Goal: Information Seeking & Learning: Check status

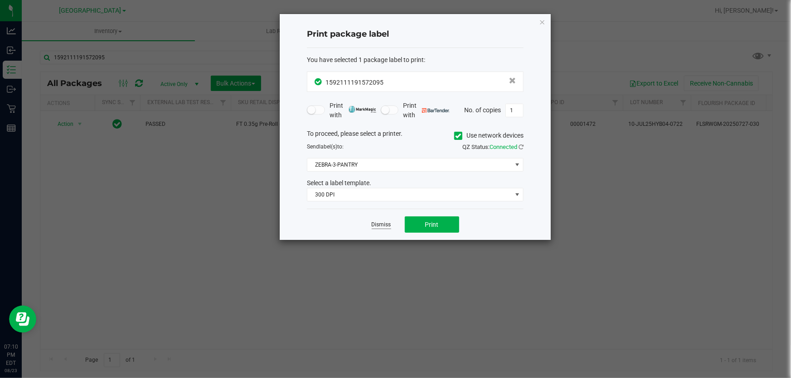
click at [379, 228] on link "Dismiss" at bounding box center [381, 225] width 19 height 8
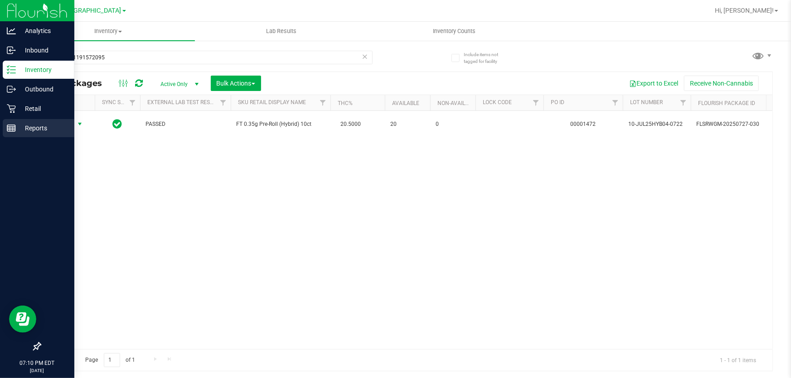
click at [5, 126] on div "Reports" at bounding box center [39, 128] width 72 height 18
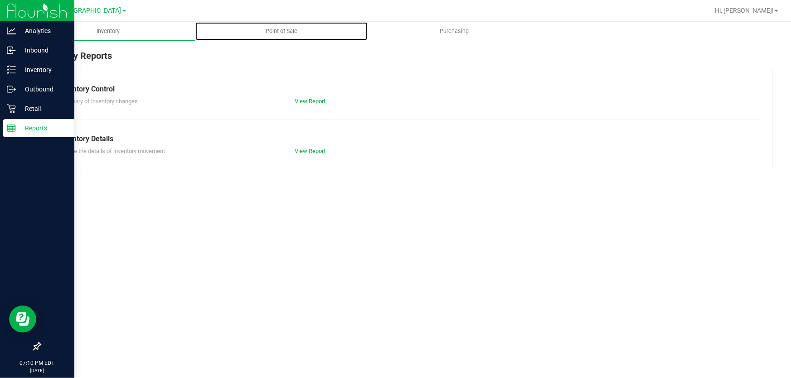
click at [292, 30] on span "Point of Sale" at bounding box center [281, 31] width 56 height 8
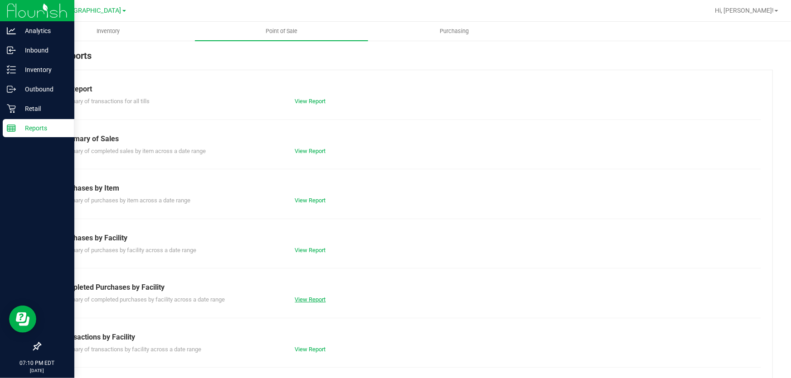
click at [304, 301] on link "View Report" at bounding box center [310, 299] width 31 height 7
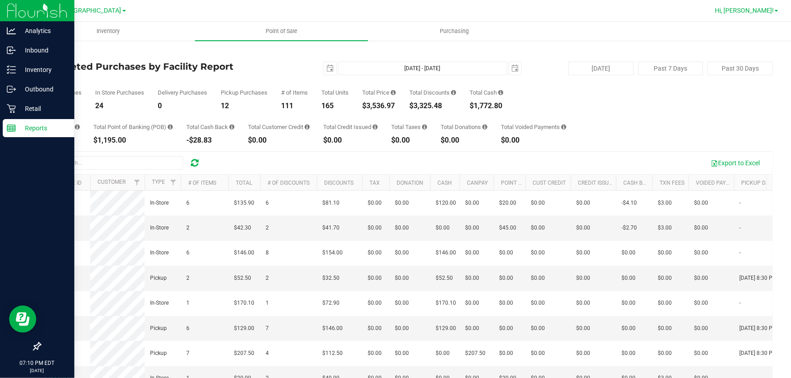
click at [761, 12] on span "Hi, [PERSON_NAME]!" at bounding box center [744, 10] width 59 height 7
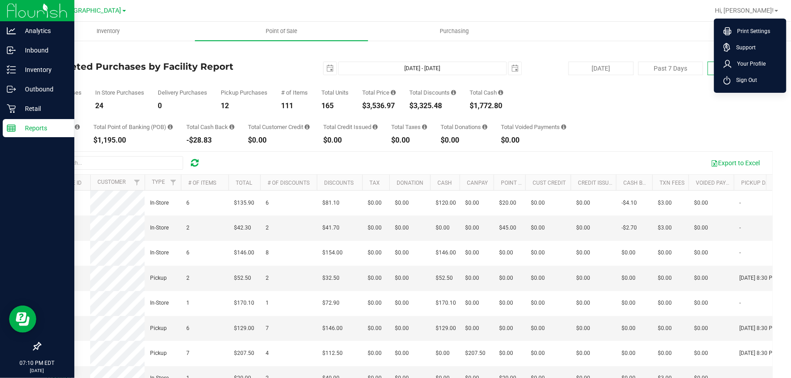
click at [748, 74] on li "Sign Out" at bounding box center [750, 80] width 68 height 16
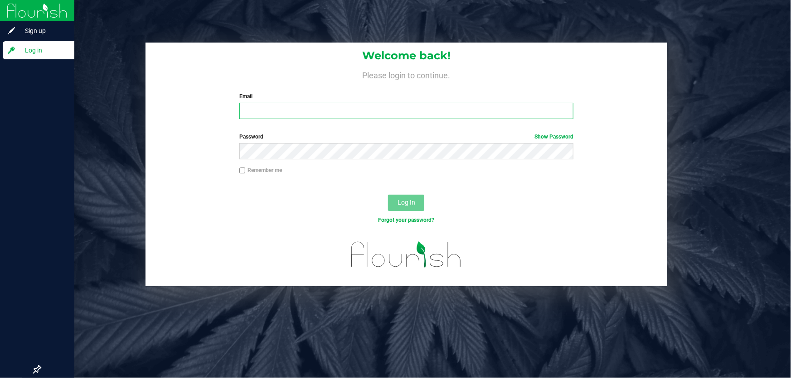
click at [276, 106] on input "Email" at bounding box center [406, 111] width 334 height 16
type input "[EMAIL_ADDRESS][DOMAIN_NAME]"
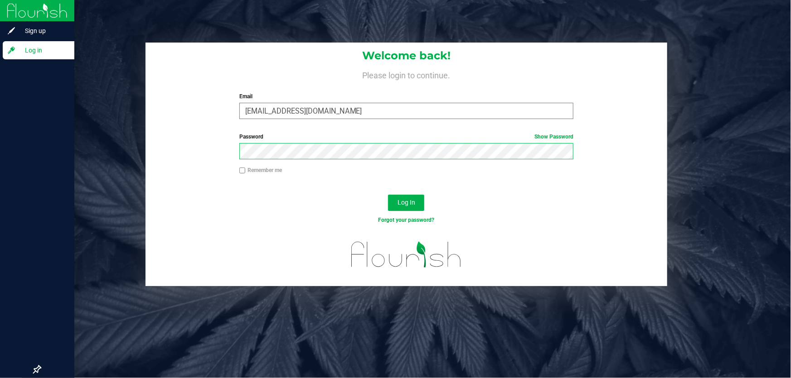
click at [388, 195] on button "Log In" at bounding box center [406, 203] width 36 height 16
